Goal: Obtain resource: Download file/media

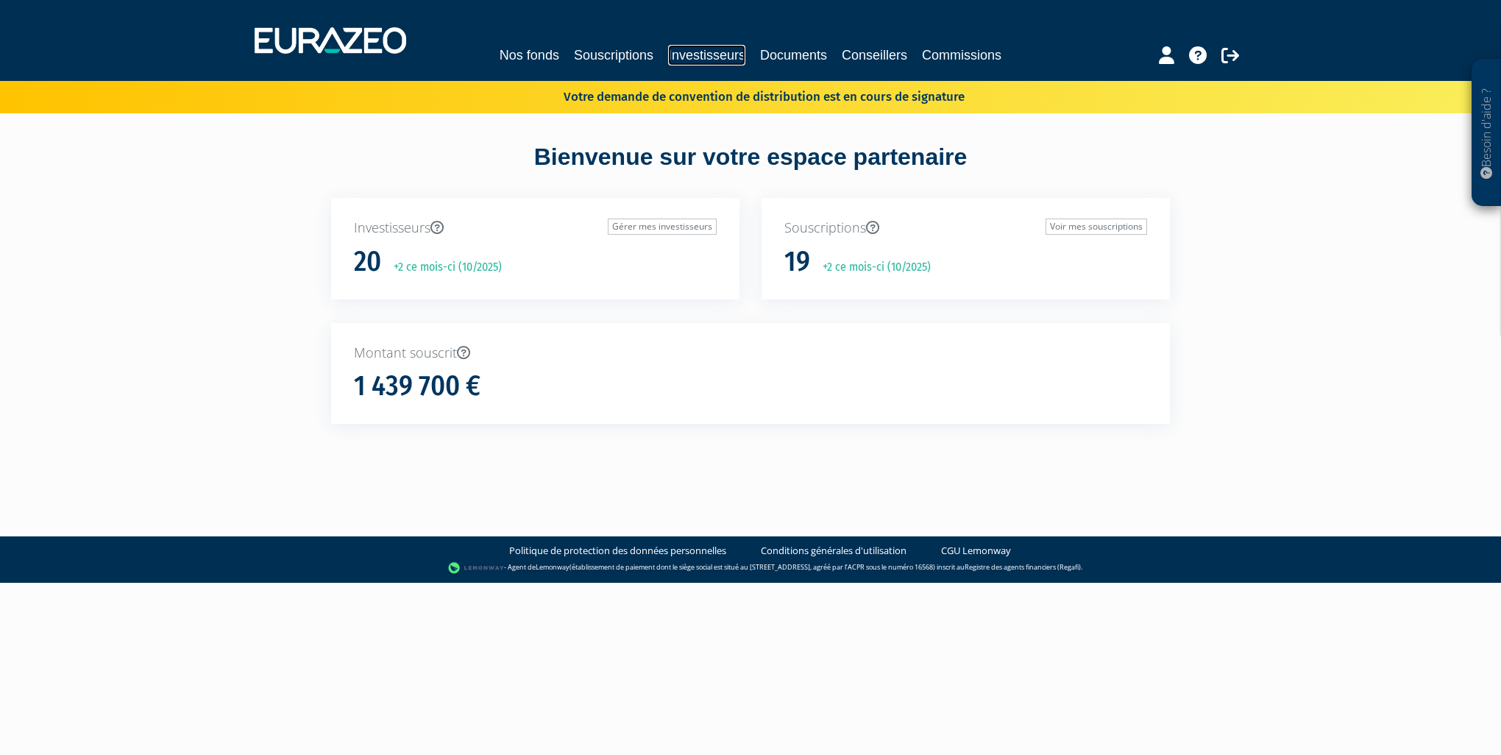
click at [686, 55] on link "Investisseurs" at bounding box center [706, 55] width 77 height 21
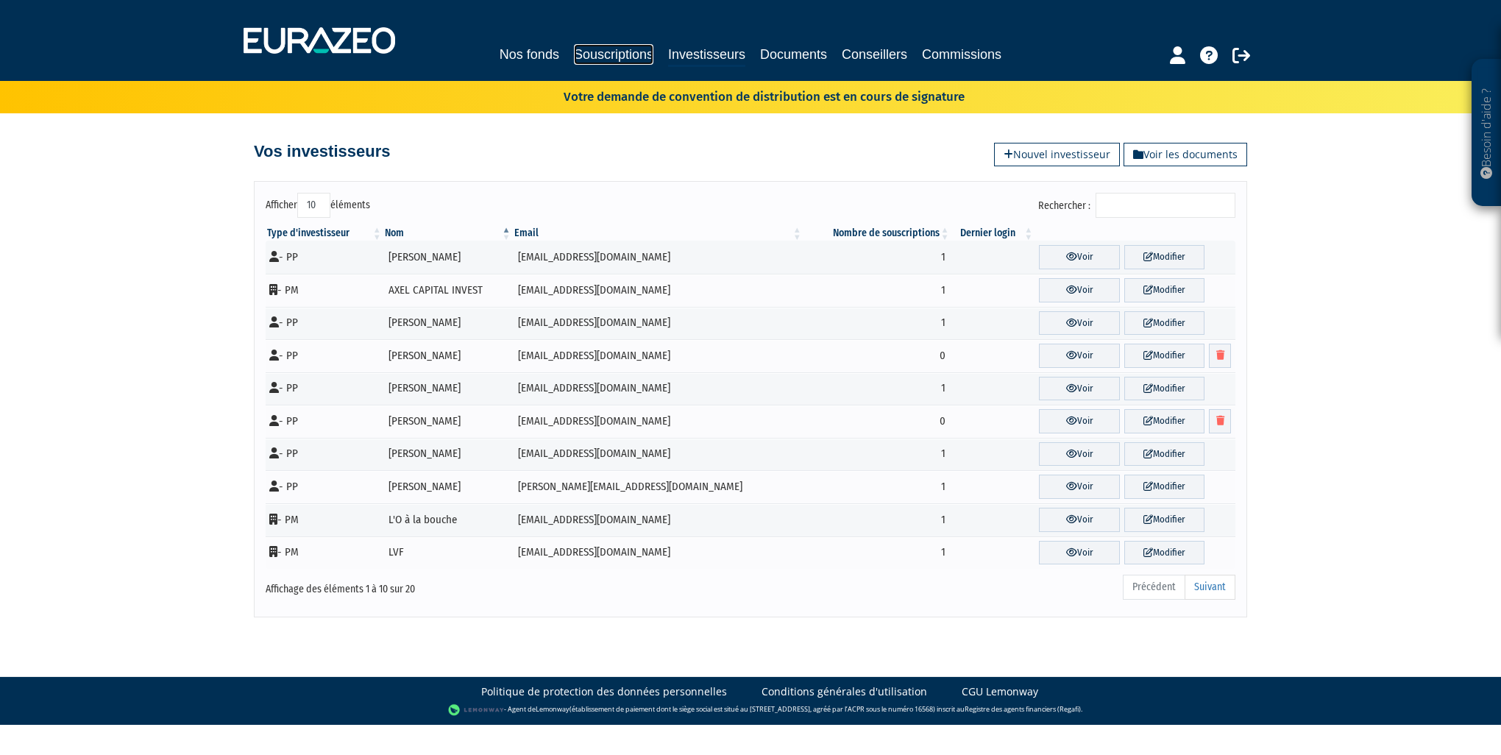
click at [642, 47] on link "Souscriptions" at bounding box center [613, 54] width 79 height 21
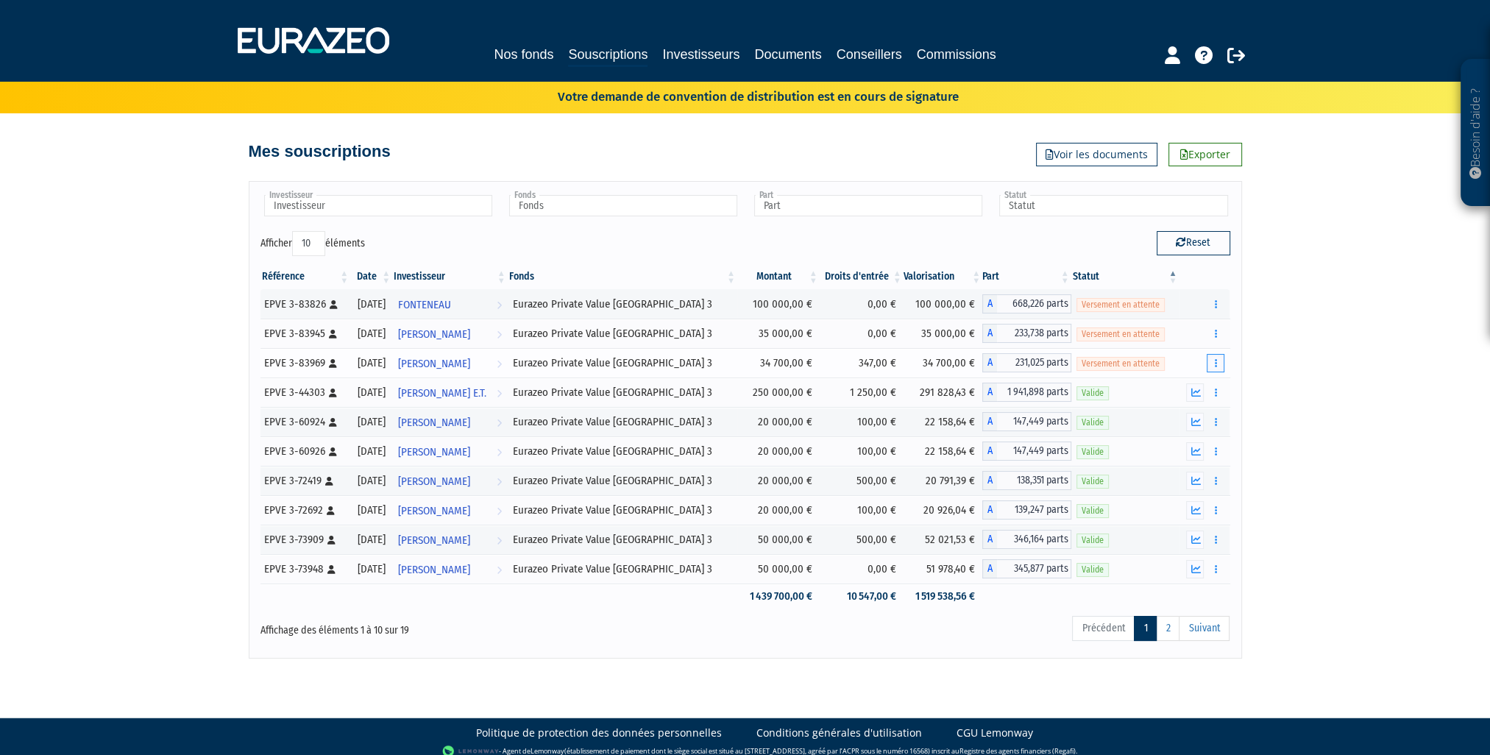
click at [1217, 366] on button "button" at bounding box center [1216, 363] width 18 height 18
click at [1185, 388] on link "Documents" at bounding box center [1165, 389] width 110 height 24
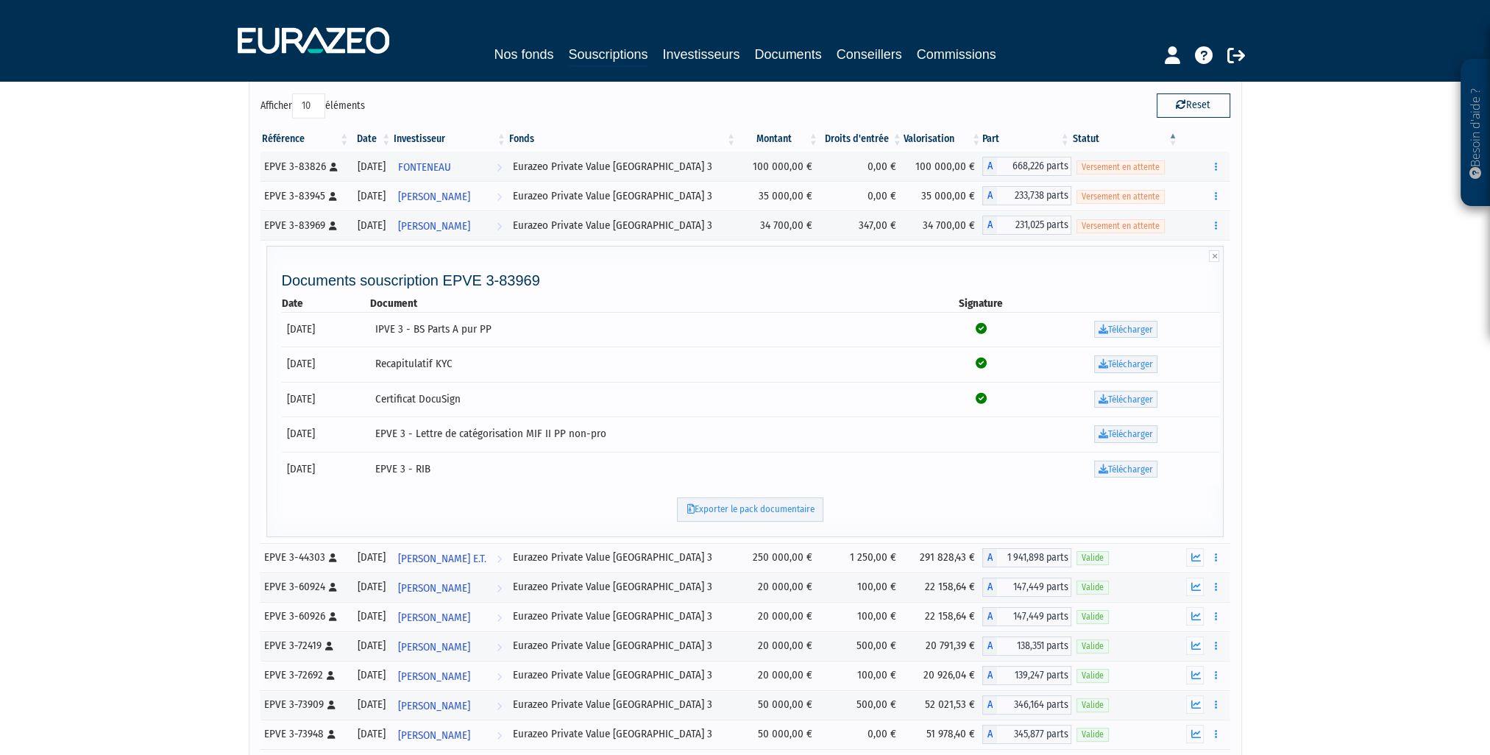
scroll to position [147, 0]
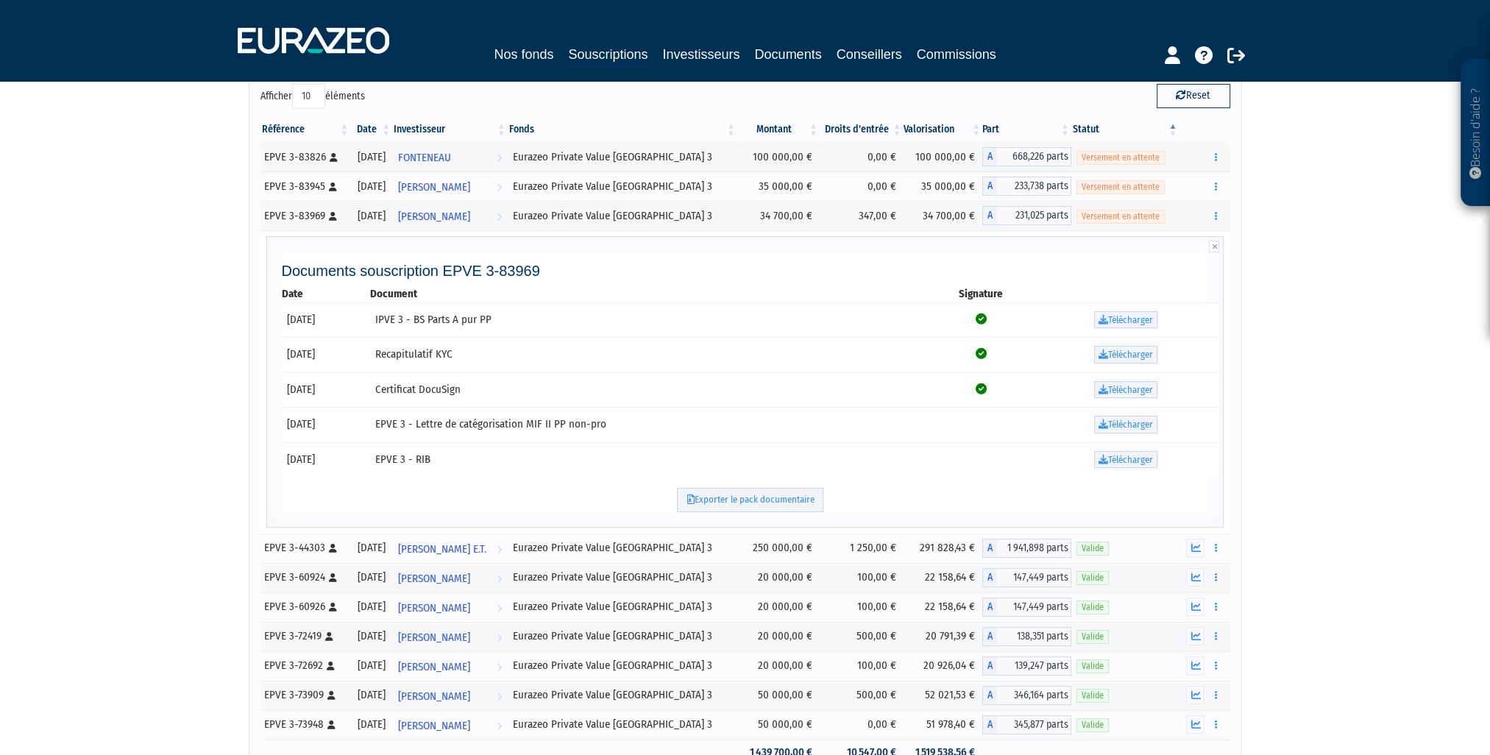
click at [1123, 324] on link "Télécharger" at bounding box center [1125, 320] width 63 height 18
